Goal: Task Accomplishment & Management: Manage account settings

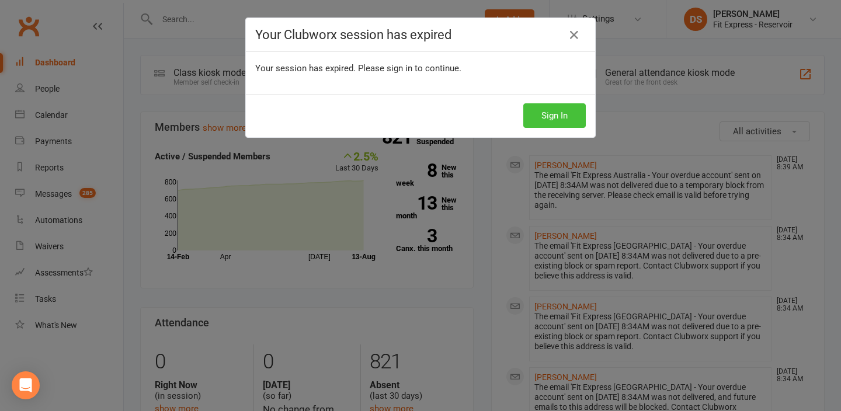
click at [574, 109] on button "Sign In" at bounding box center [554, 115] width 62 height 25
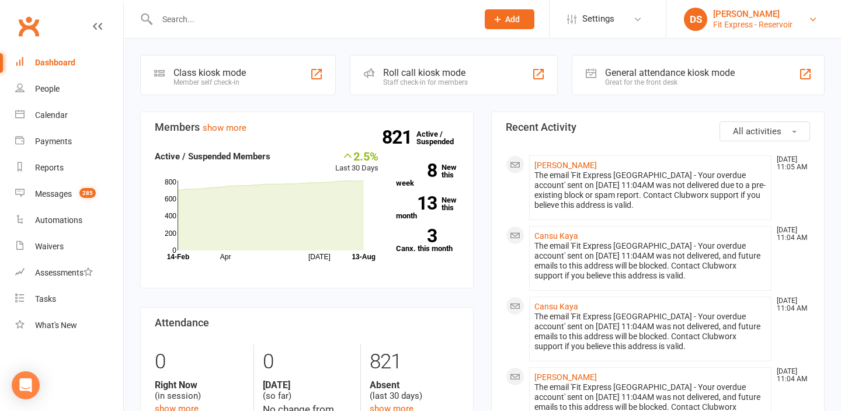
click at [737, 25] on div "Fit Express - Reservoir" at bounding box center [752, 24] width 79 height 11
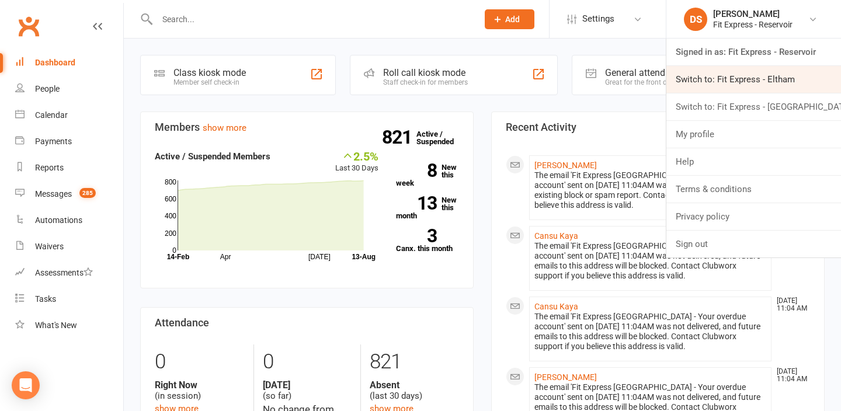
click at [741, 76] on link "Switch to: Fit Express - Eltham" at bounding box center [753, 79] width 175 height 27
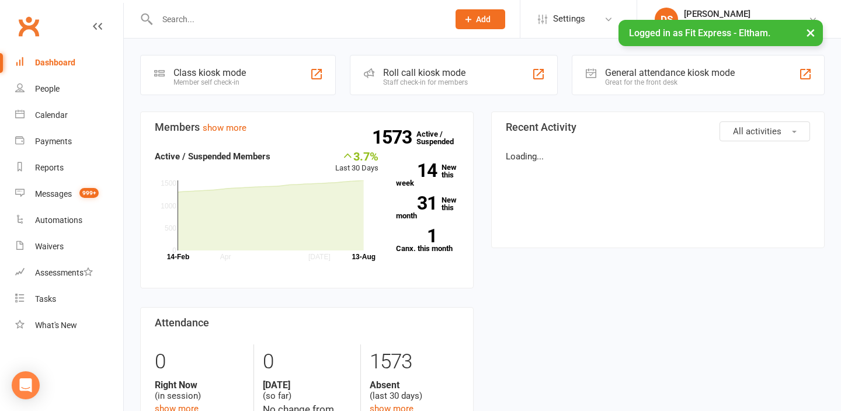
click at [378, 19] on input "text" at bounding box center [297, 19] width 287 height 16
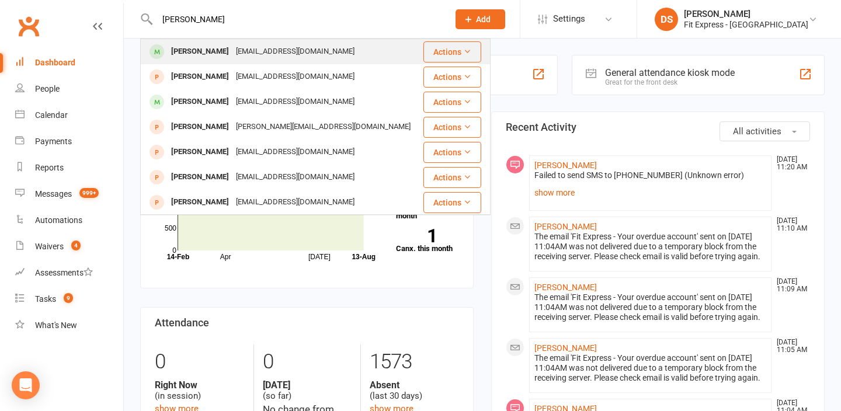
type input "[PERSON_NAME]"
click at [347, 49] on div "Robert Thomas demonrobbie@gmail.com" at bounding box center [281, 52] width 281 height 24
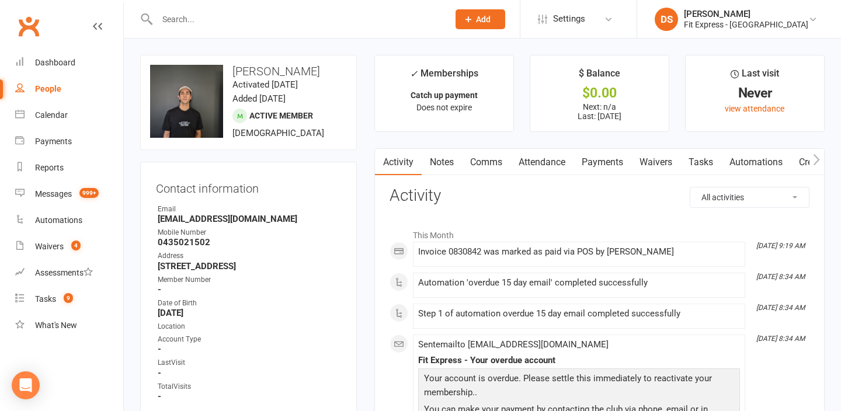
click at [600, 159] on link "Payments" at bounding box center [602, 162] width 58 height 27
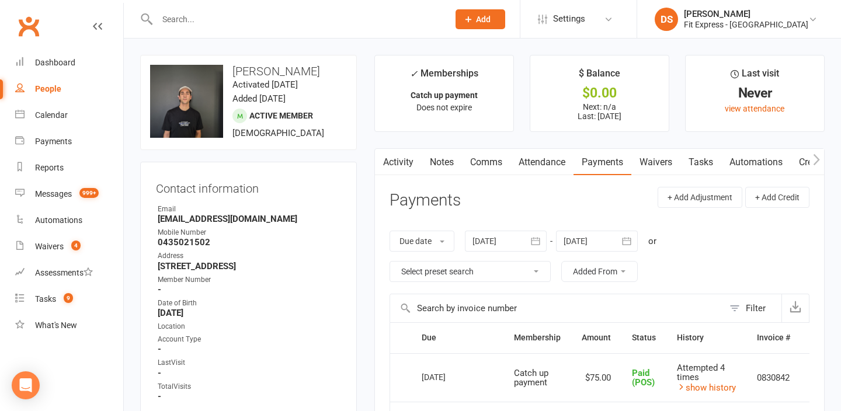
click at [433, 154] on link "Notes" at bounding box center [441, 162] width 40 height 27
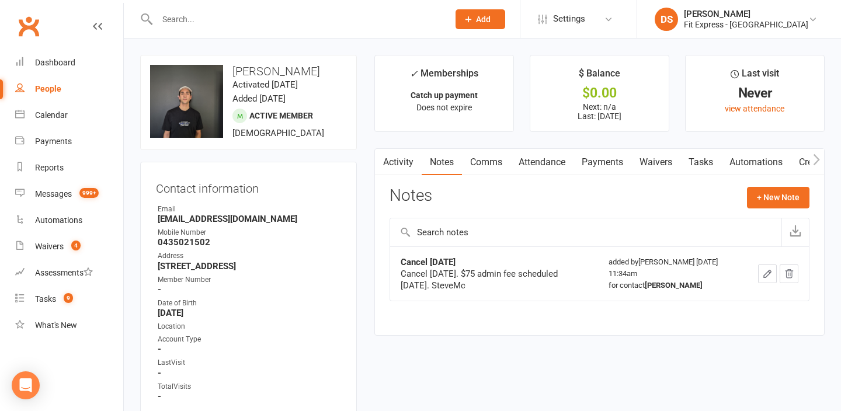
click at [596, 168] on link "Payments" at bounding box center [602, 162] width 58 height 27
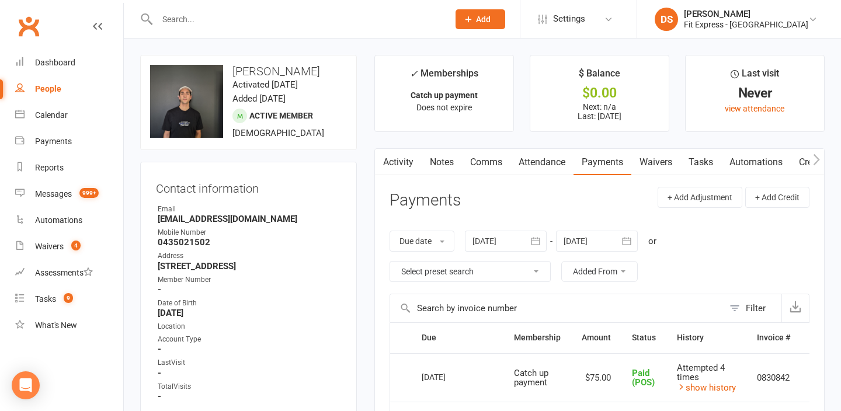
click at [37, 29] on link "Clubworx" at bounding box center [28, 26] width 29 height 29
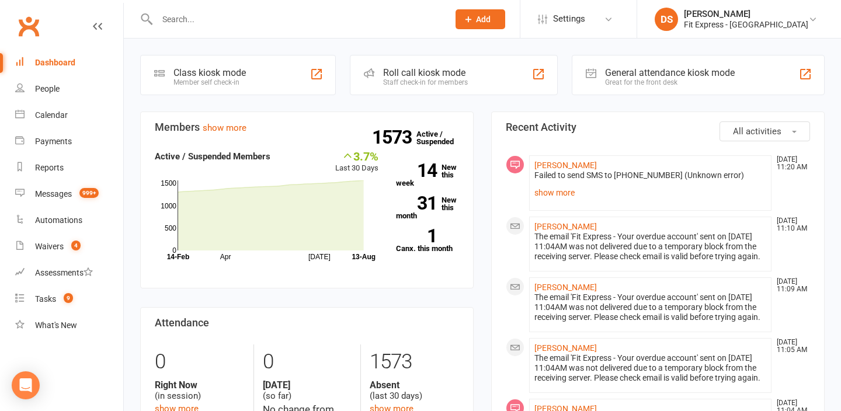
click at [39, 21] on link "Clubworx" at bounding box center [28, 26] width 29 height 29
click at [29, 29] on link "Clubworx" at bounding box center [28, 26] width 29 height 29
